Goal: Task Accomplishment & Management: Manage account settings

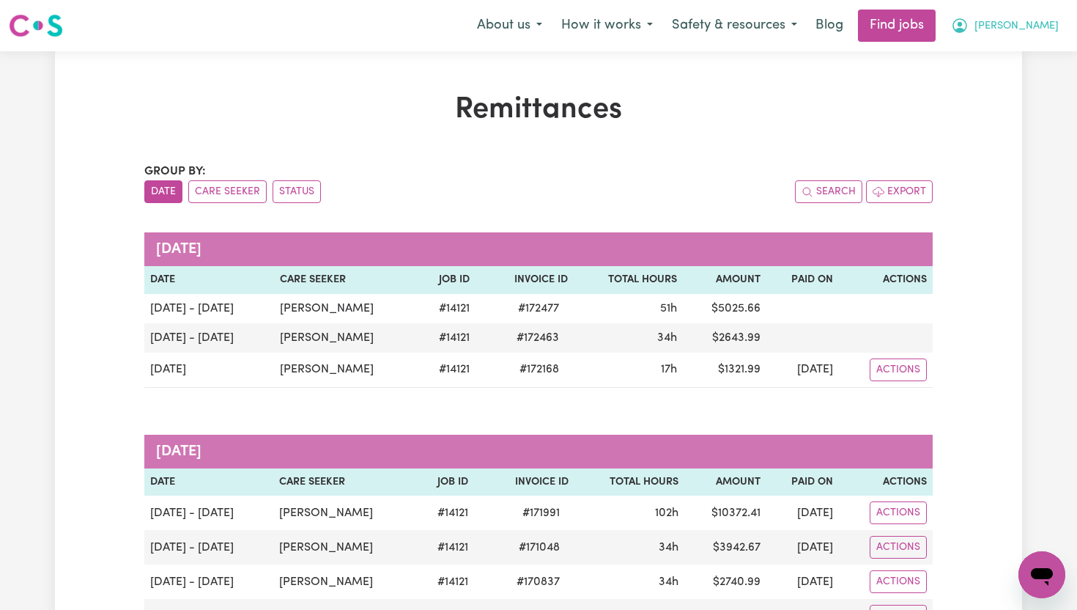
click at [646, 32] on span "[PERSON_NAME]" at bounding box center [1017, 26] width 84 height 16
click at [646, 76] on link "My Dashboard" at bounding box center [1010, 84] width 116 height 28
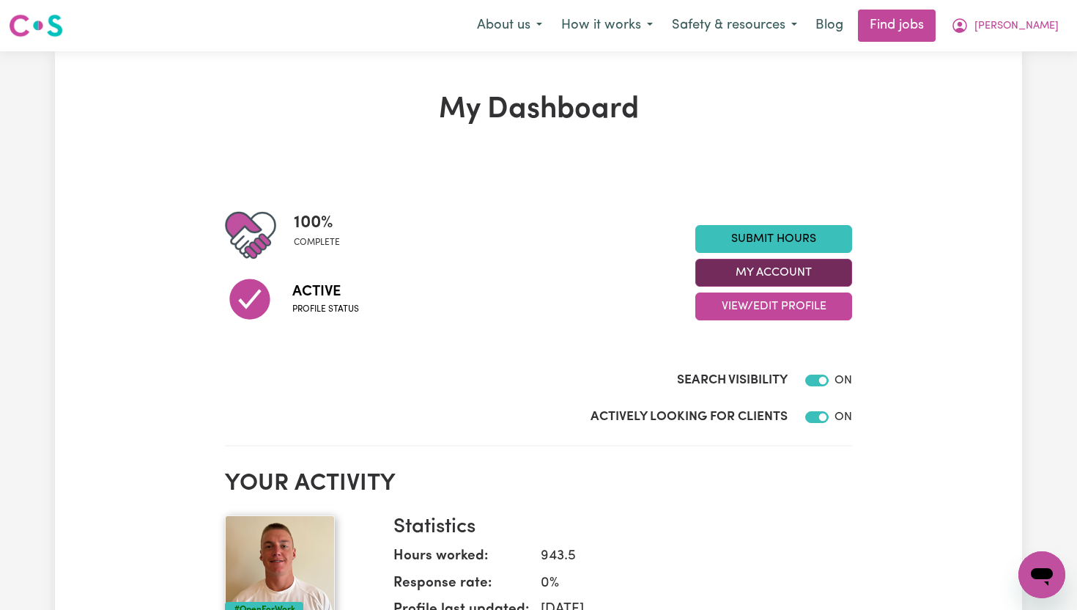
click at [646, 274] on button "My Account" at bounding box center [773, 273] width 157 height 28
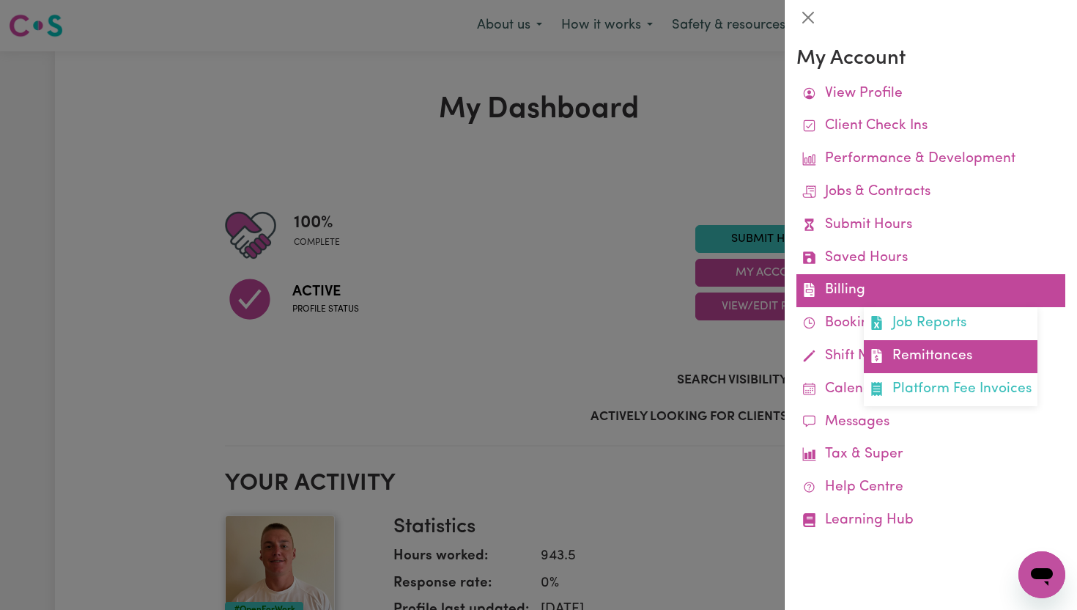
click at [646, 351] on link "Remittances" at bounding box center [951, 356] width 174 height 33
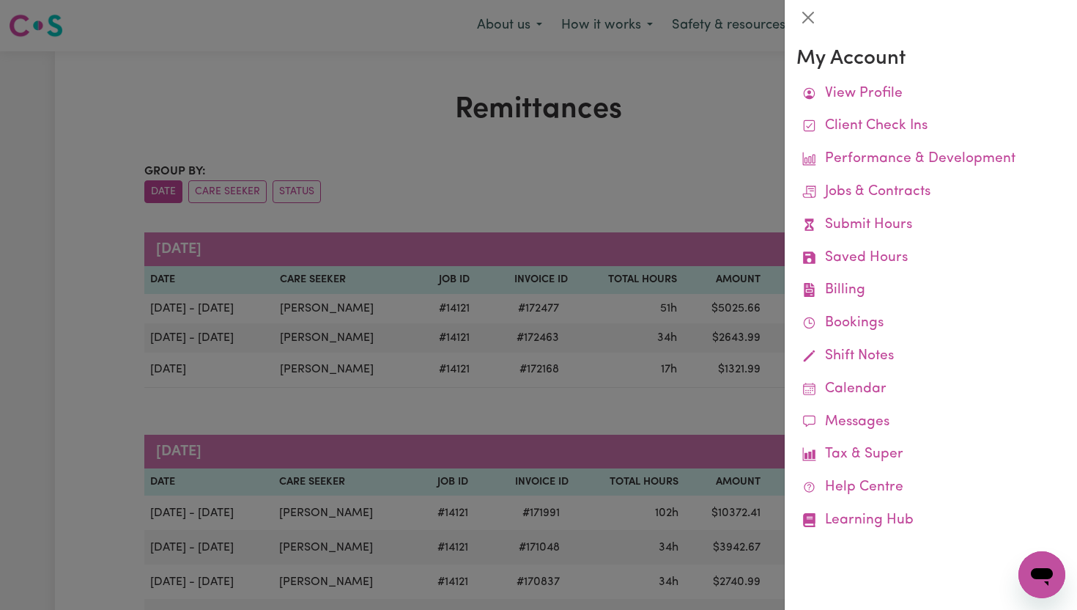
click at [646, 206] on div at bounding box center [538, 305] width 1077 height 610
